Goal: Task Accomplishment & Management: Manage account settings

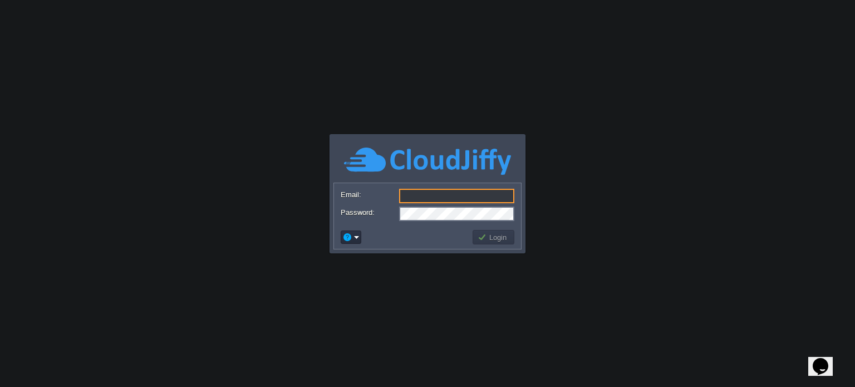
click at [468, 197] on input "Email:" at bounding box center [456, 196] width 115 height 14
type input "[EMAIL_ADDRESS][DOMAIN_NAME]"
click at [497, 245] on td "Login" at bounding box center [493, 237] width 45 height 18
click at [492, 242] on button "Login" at bounding box center [494, 237] width 32 height 10
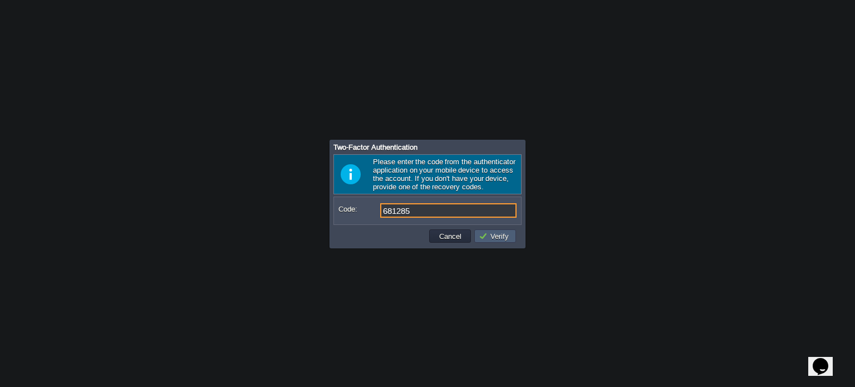
type input "681285"
click at [492, 242] on td "Verify" at bounding box center [495, 235] width 42 height 13
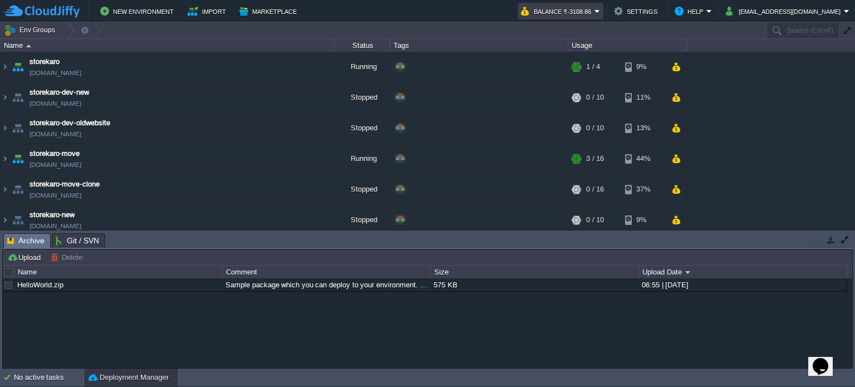
click at [600, 9] on em "Balance ₹-3108.86" at bounding box center [560, 10] width 79 height 13
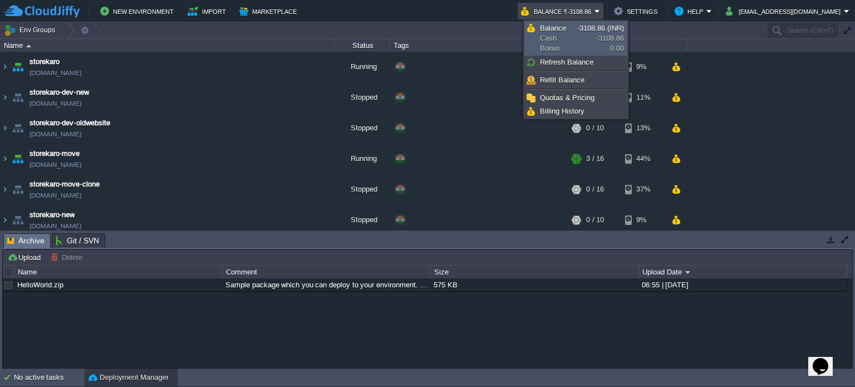
click at [557, 28] on span "Balance" at bounding box center [553, 28] width 26 height 8
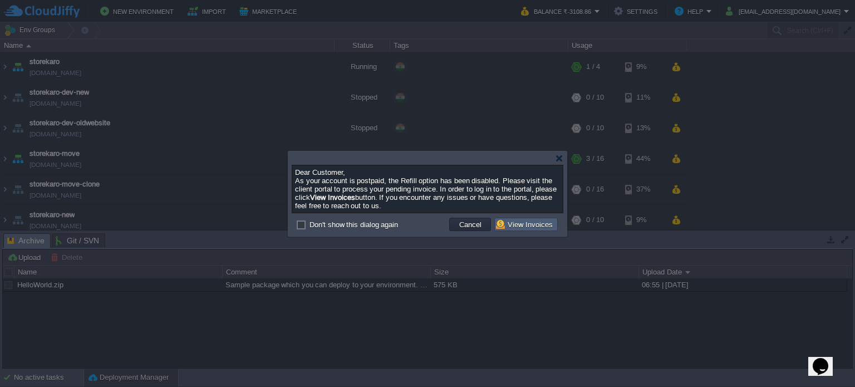
click at [527, 222] on button "View Invoices" at bounding box center [526, 224] width 60 height 10
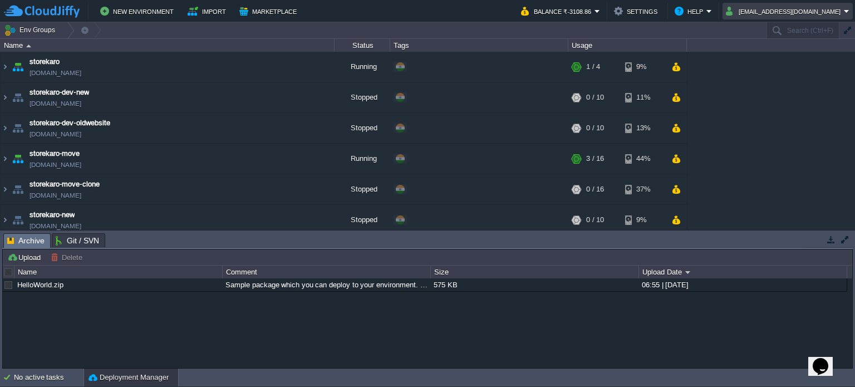
click at [848, 8] on em "[EMAIL_ADDRESS][DOMAIN_NAME]" at bounding box center [788, 10] width 124 height 13
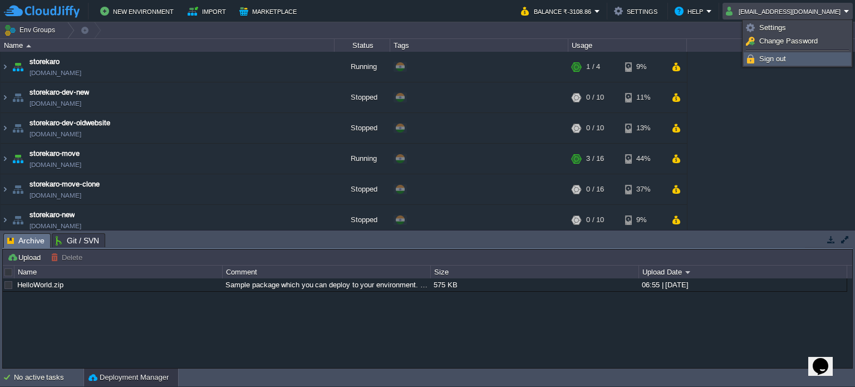
click at [775, 60] on span "Sign out" at bounding box center [772, 59] width 27 height 8
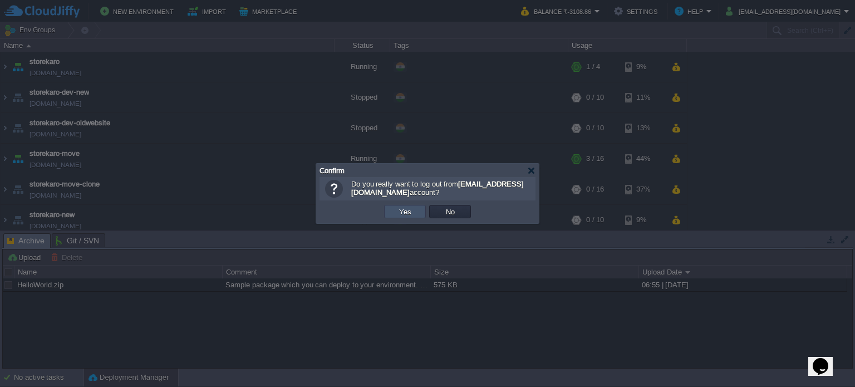
click at [407, 210] on button "Yes" at bounding box center [405, 212] width 19 height 10
